Goal: Navigation & Orientation: Find specific page/section

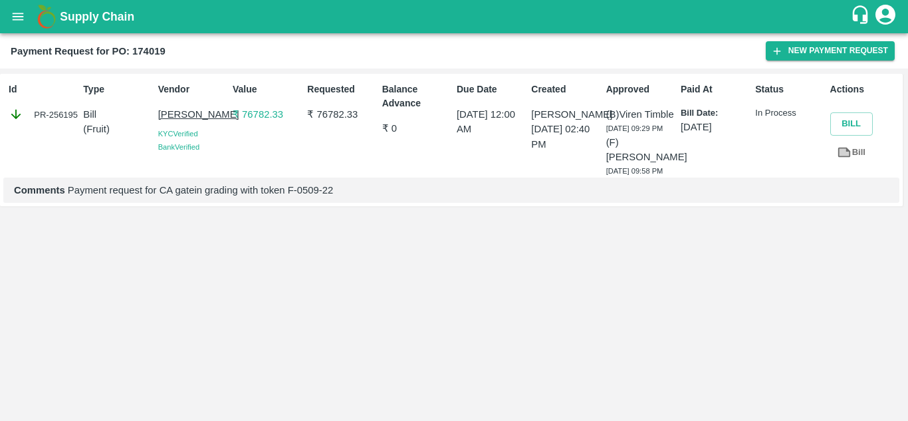
click at [709, 307] on div "Id PR-256195 Type Bill ( Fruit ) Vendor Ram Krishan KYC Verified Bank Verified …" at bounding box center [454, 244] width 908 height 352
click at [10, 15] on button "open drawer" at bounding box center [18, 16] width 31 height 31
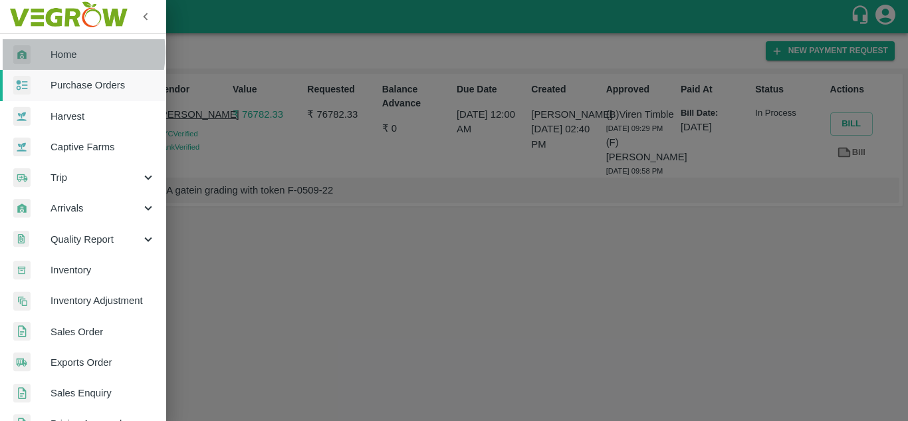
click at [66, 53] on span "Home" at bounding box center [103, 54] width 105 height 15
